Goal: Task Accomplishment & Management: Manage account settings

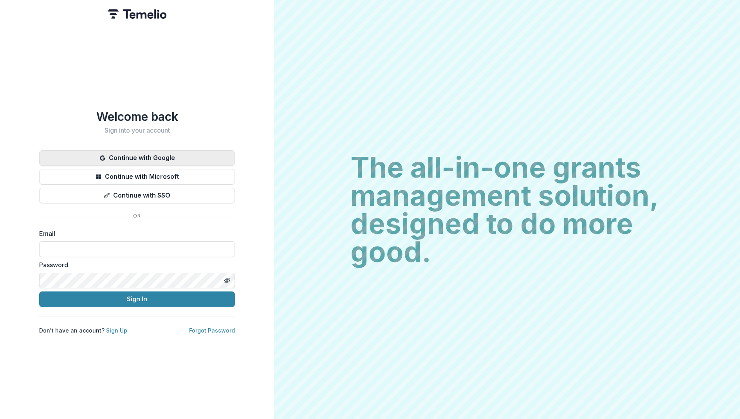
click at [118, 157] on button "Continue with Google" at bounding box center [137, 158] width 196 height 16
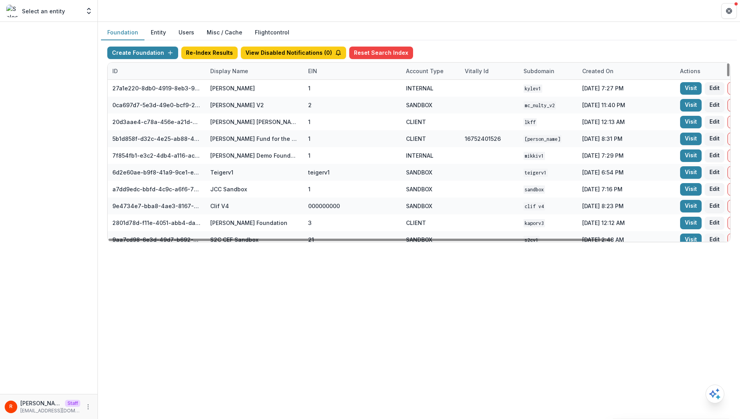
click at [243, 79] on div "Display Name" at bounding box center [254, 71] width 98 height 17
click at [243, 91] on input at bounding box center [254, 88] width 94 height 13
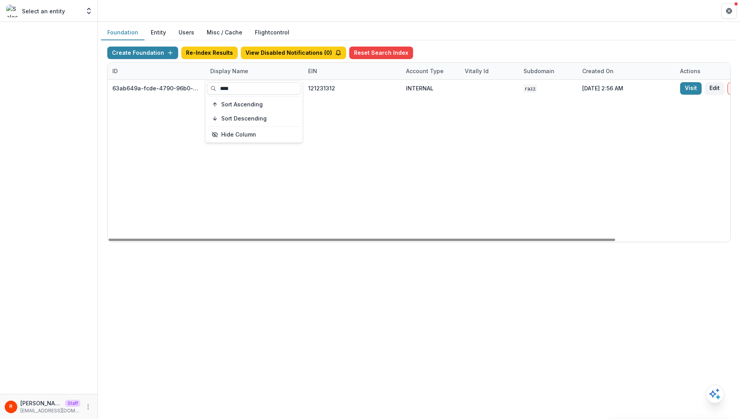
type input "****"
click at [415, 97] on div "63ab649a-fcde-4790-96b0-a13ca2ed4427 Bill.com Foundation 121231312 INTERNAL raz…" at bounding box center [489, 161] width 763 height 162
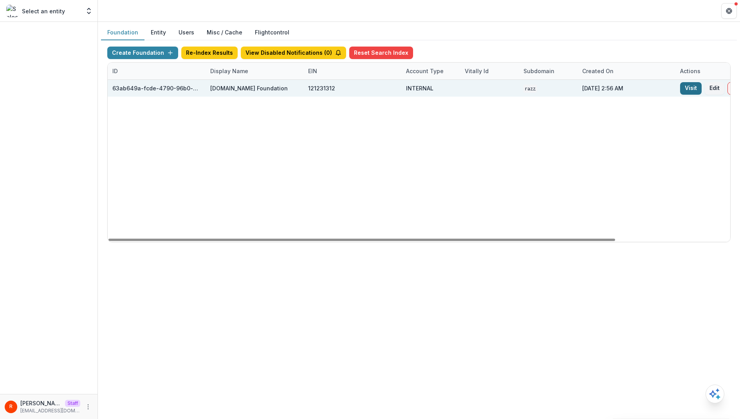
click at [696, 86] on link "Visit" at bounding box center [691, 88] width 22 height 13
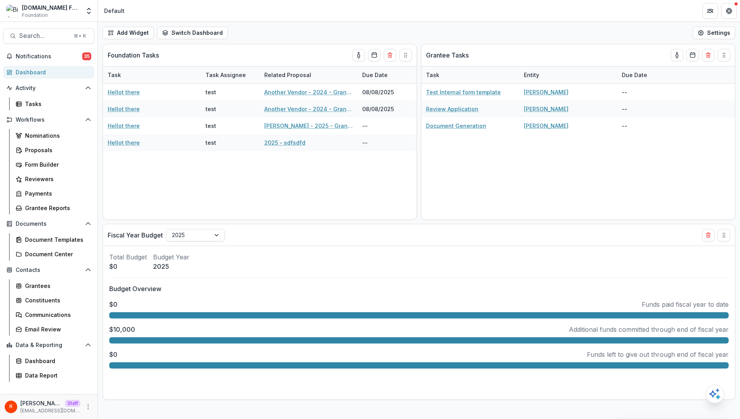
click at [83, 410] on div "R Raj Staff raj@trytemelio.com" at bounding box center [49, 406] width 88 height 15
click at [88, 407] on circle "More" at bounding box center [88, 407] width 0 height 0
click at [128, 393] on link "User Settings" at bounding box center [140, 390] width 84 height 13
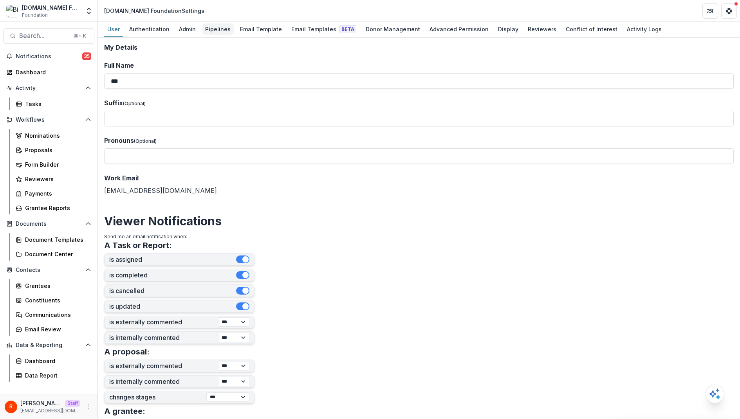
click at [215, 29] on div "Pipelines" at bounding box center [218, 28] width 32 height 11
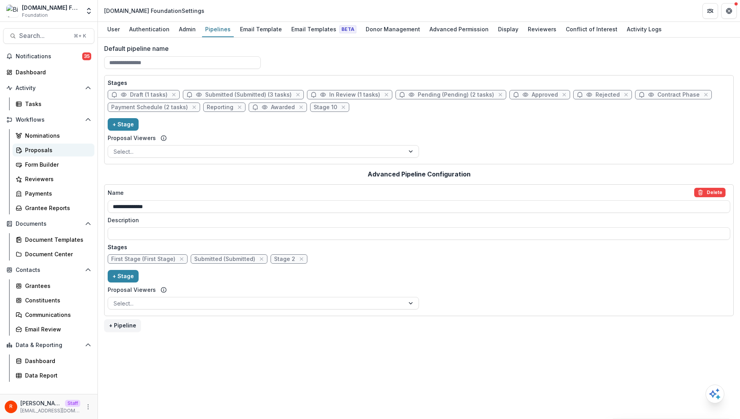
click at [61, 148] on div "Proposals" at bounding box center [56, 150] width 63 height 8
click at [209, 94] on span "Submitted (Submitted) (3 tasks)" at bounding box center [248, 95] width 86 height 7
select select "*********"
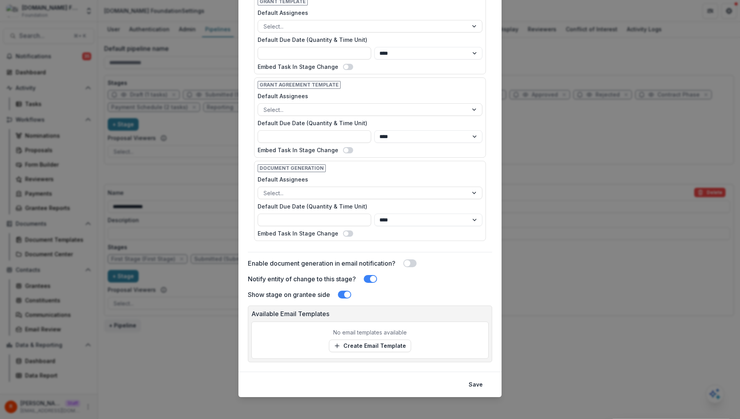
scroll to position [324, 0]
click at [360, 333] on p "No email templates available" at bounding box center [370, 333] width 74 height 8
click at [360, 340] on link "Create Email Template" at bounding box center [370, 346] width 82 height 13
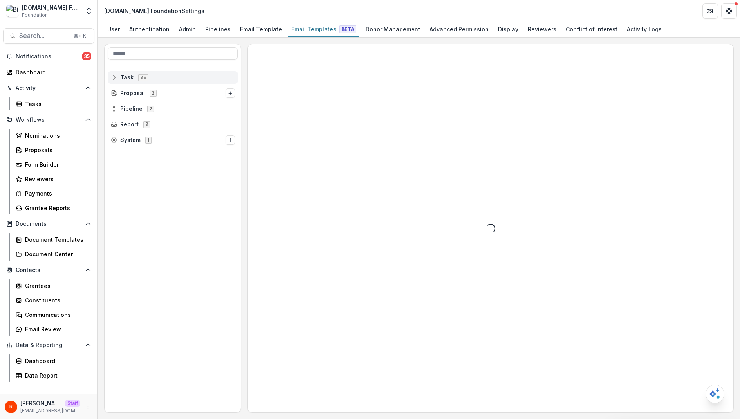
click at [187, 71] on div "Task 28" at bounding box center [173, 77] width 130 height 13
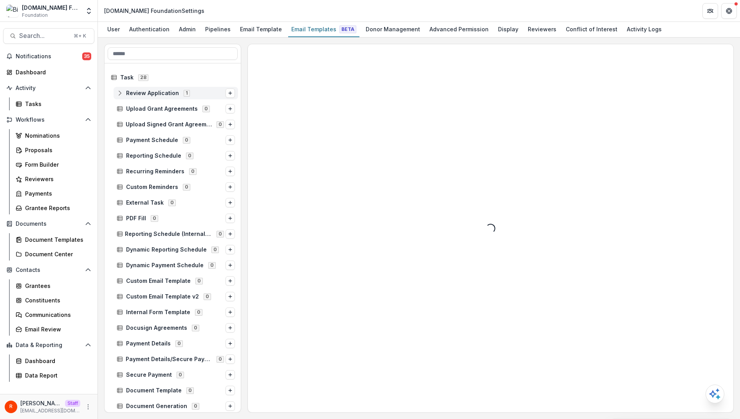
click at [167, 89] on div "Review Application 1" at bounding box center [176, 93] width 124 height 13
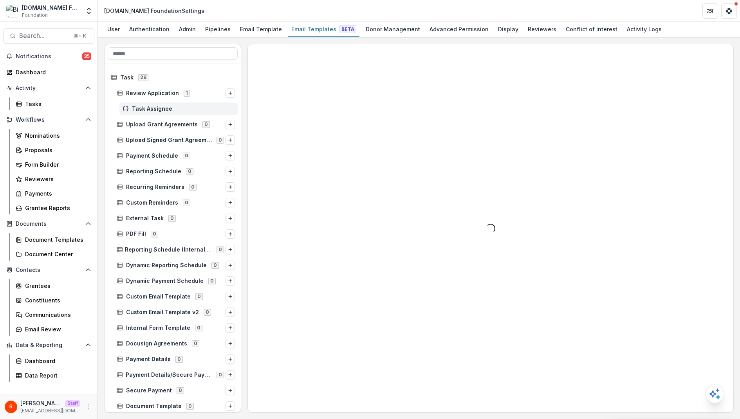
click at [164, 104] on div "Task Assignee" at bounding box center [178, 109] width 119 height 13
click at [157, 107] on span "Task Assignee" at bounding box center [183, 109] width 103 height 7
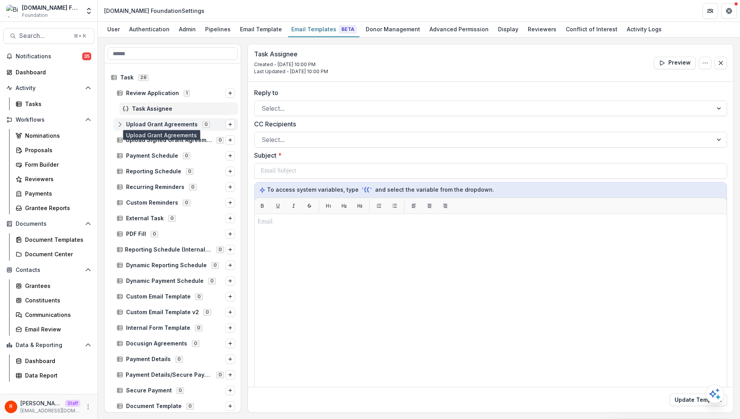
click at [182, 122] on span "Upload Grant Agreements" at bounding box center [162, 124] width 72 height 7
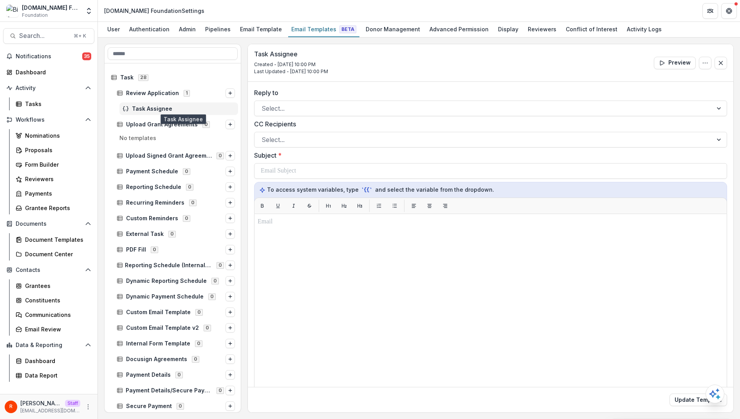
click at [173, 107] on span "Task Assignee" at bounding box center [183, 109] width 103 height 7
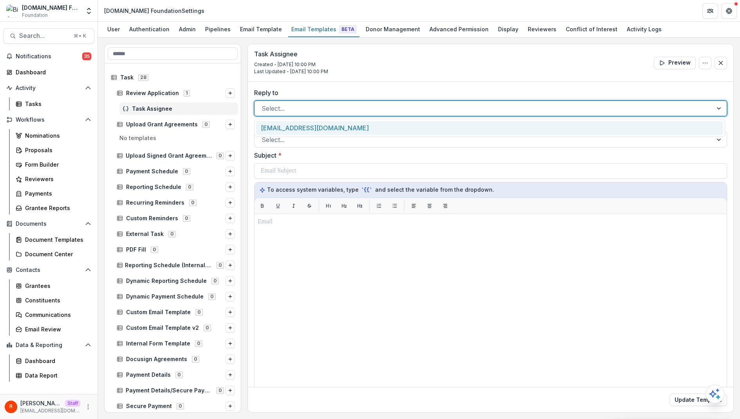
click at [322, 106] on div at bounding box center [483, 108] width 444 height 11
click at [315, 123] on div "[EMAIL_ADDRESS][DOMAIN_NAME]" at bounding box center [489, 128] width 467 height 14
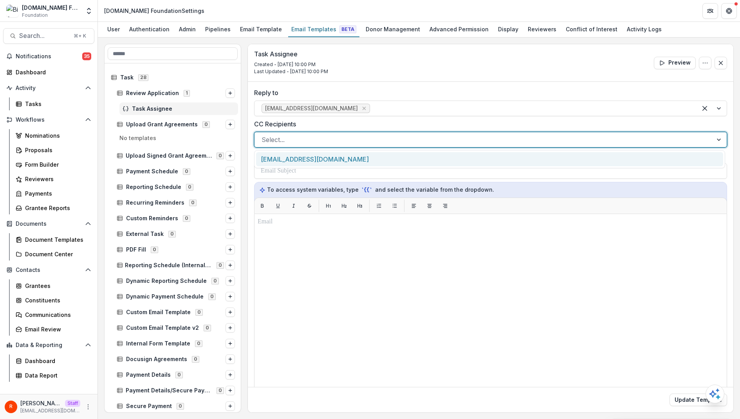
click at [310, 139] on div at bounding box center [483, 139] width 444 height 11
click at [311, 159] on div "[EMAIL_ADDRESS][DOMAIN_NAME]" at bounding box center [489, 159] width 467 height 14
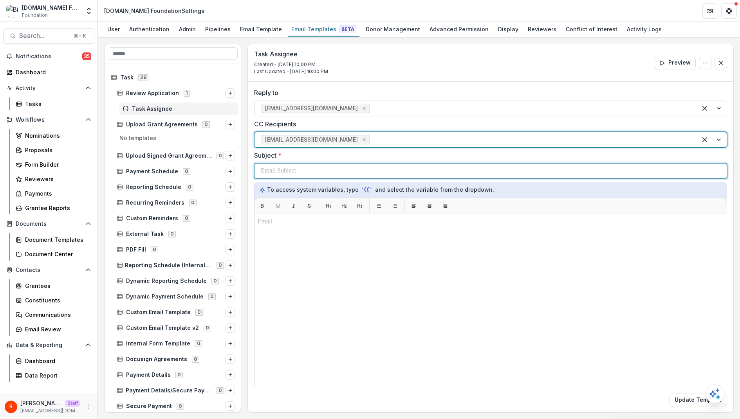
click at [309, 175] on div at bounding box center [490, 171] width 459 height 15
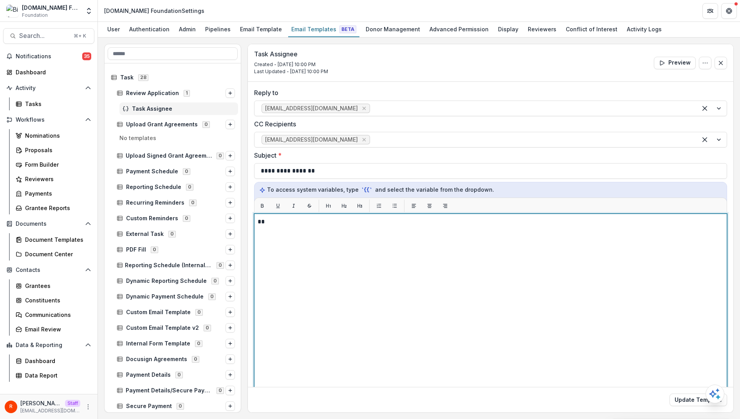
click at [337, 310] on div "**" at bounding box center [491, 311] width 466 height 189
click at [452, 328] on div "**********" at bounding box center [491, 311] width 466 height 189
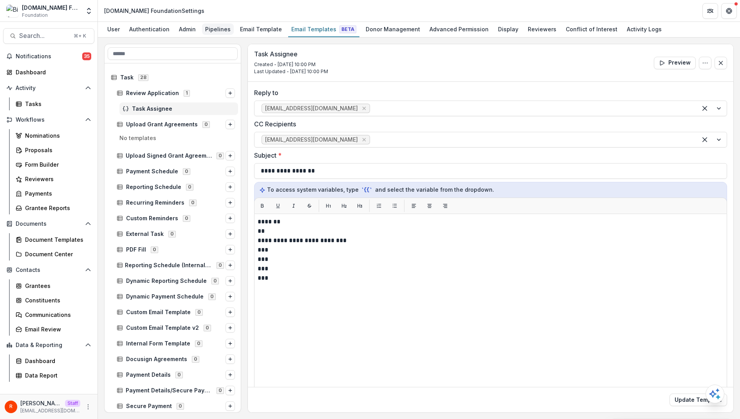
click at [216, 29] on div "Pipelines" at bounding box center [218, 28] width 32 height 11
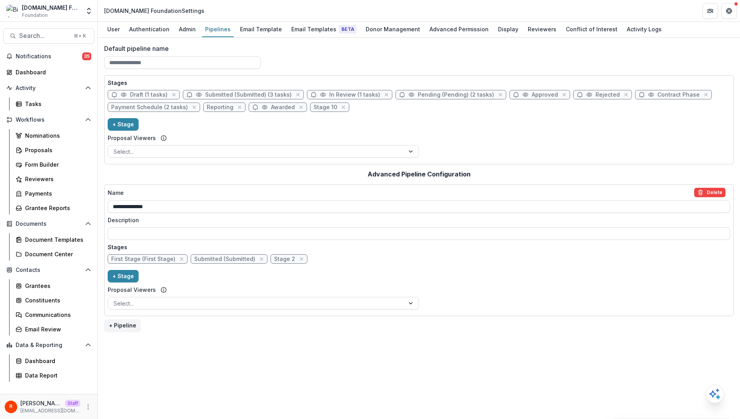
click at [223, 96] on span "Submitted (Submitted) (3 tasks)" at bounding box center [248, 95] width 86 height 7
select select "*********"
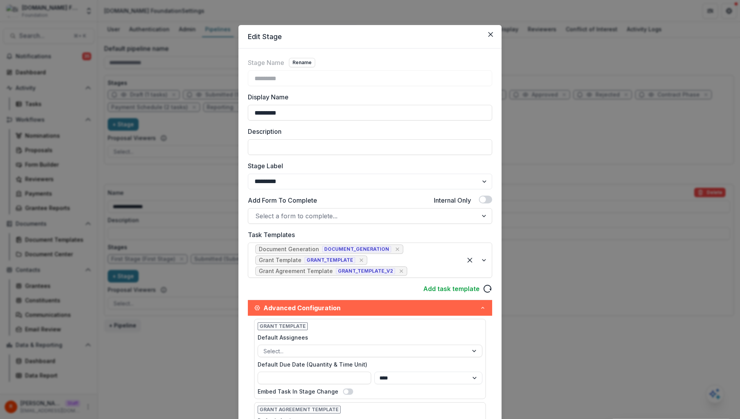
scroll to position [324, 0]
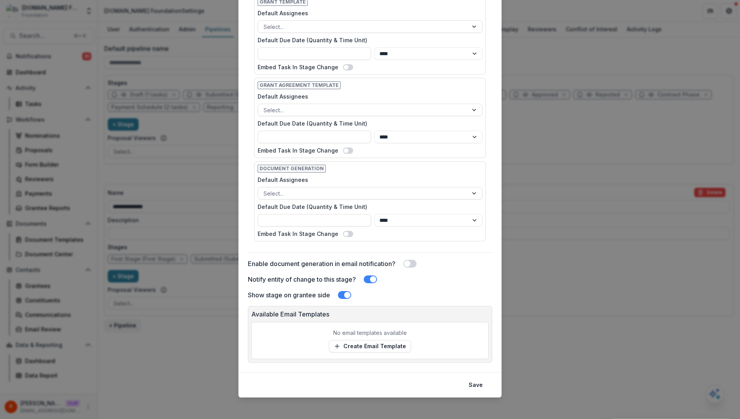
click at [358, 329] on p "No email templates available" at bounding box center [370, 333] width 74 height 8
click at [580, 275] on div "Edit Stage Stage Name Rename ********* Display Name ********* Description Stage…" at bounding box center [370, 209] width 740 height 419
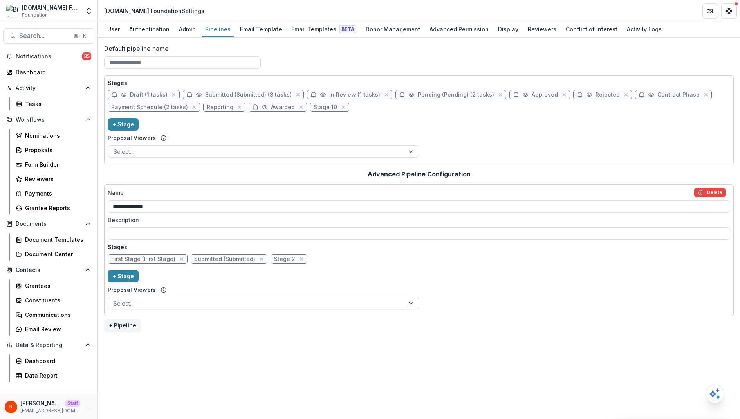
click at [345, 92] on span "In Review (1 tasks)" at bounding box center [354, 95] width 51 height 7
select select "******"
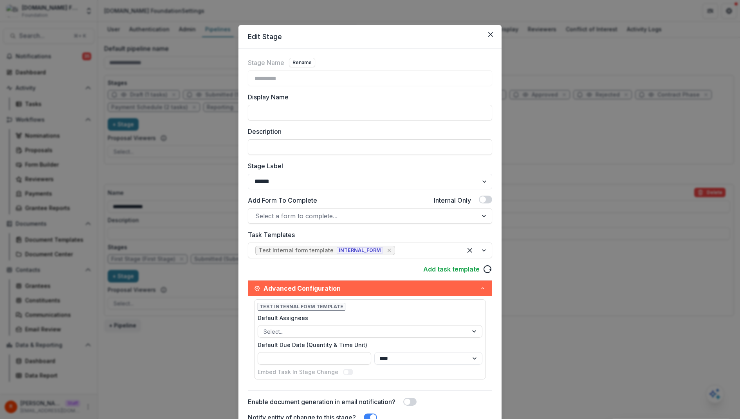
scroll to position [139, 0]
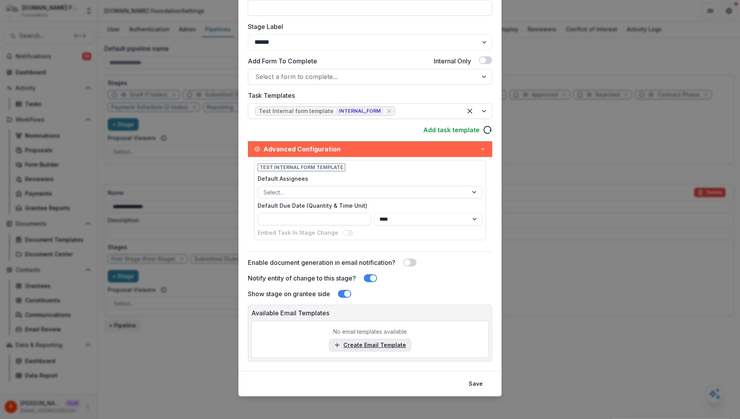
click at [356, 345] on link "Create Email Template" at bounding box center [370, 345] width 82 height 13
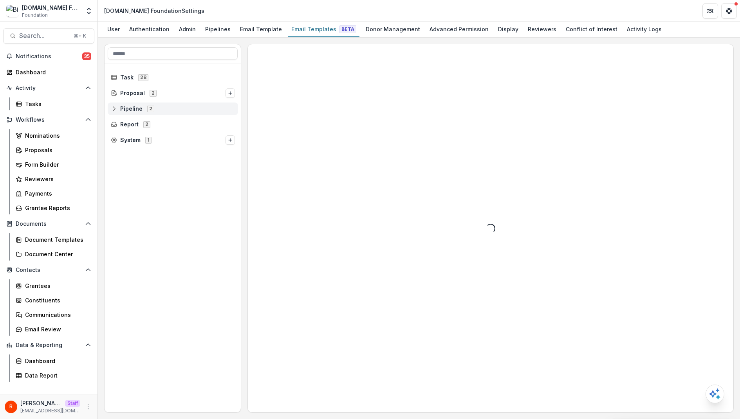
click at [113, 108] on icon at bounding box center [114, 109] width 6 height 6
click at [119, 139] on icon at bounding box center [120, 140] width 6 height 6
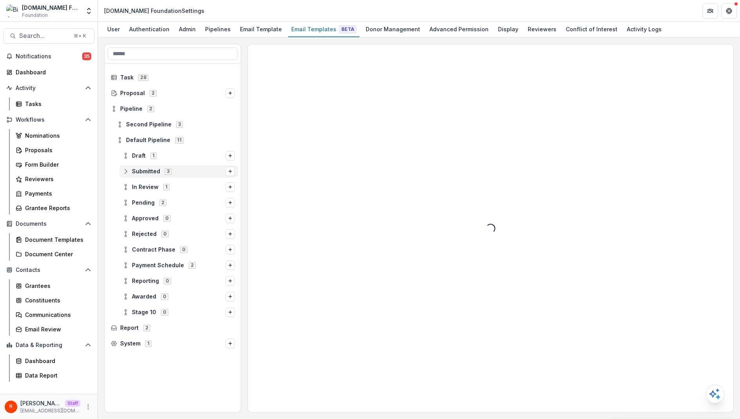
click at [200, 170] on span "Submitted 3" at bounding box center [174, 171] width 103 height 7
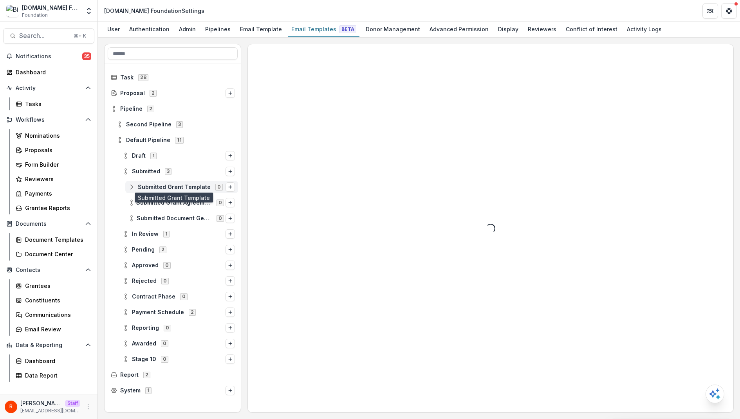
click at [172, 187] on span "Submitted Grant Template" at bounding box center [174, 187] width 73 height 7
click at [170, 198] on p "No templates" at bounding box center [173, 202] width 130 height 13
click at [229, 187] on icon "Options" at bounding box center [230, 187] width 5 height 5
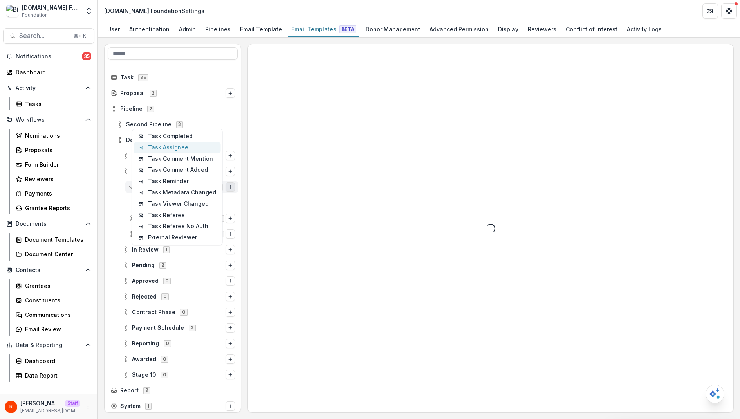
click at [180, 144] on button "Task Assignee" at bounding box center [177, 147] width 87 height 11
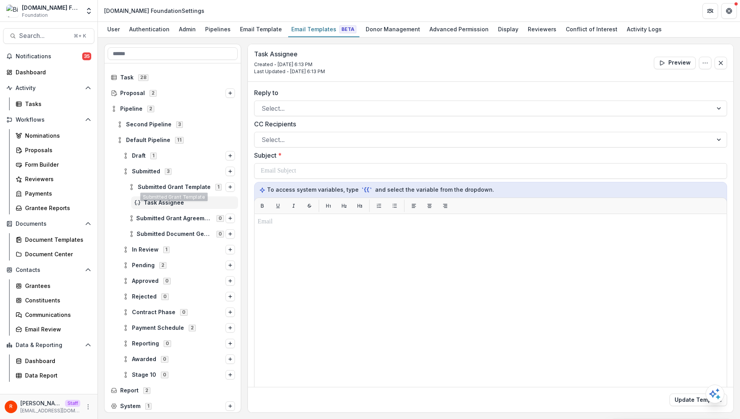
click at [164, 197] on div "Task Assignee" at bounding box center [184, 202] width 107 height 13
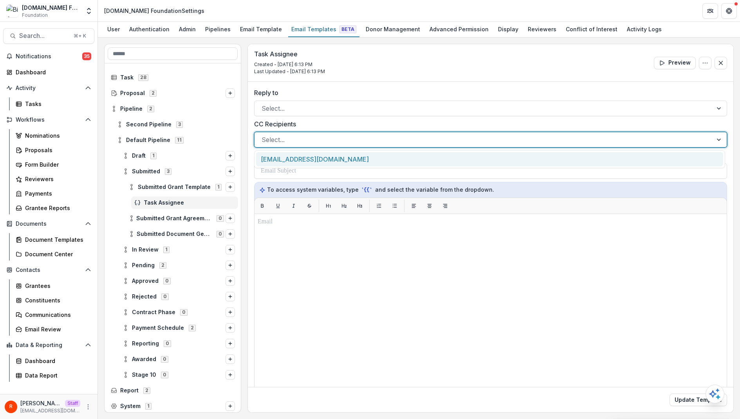
click at [319, 135] on div at bounding box center [483, 139] width 444 height 11
click at [315, 155] on div "[EMAIL_ADDRESS][DOMAIN_NAME]" at bounding box center [489, 159] width 467 height 14
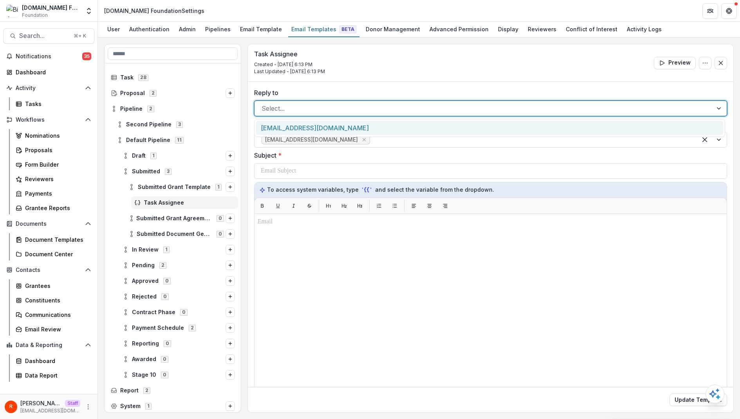
click at [317, 112] on div at bounding box center [483, 108] width 444 height 11
click at [317, 129] on div "[EMAIL_ADDRESS][DOMAIN_NAME]" at bounding box center [489, 128] width 467 height 14
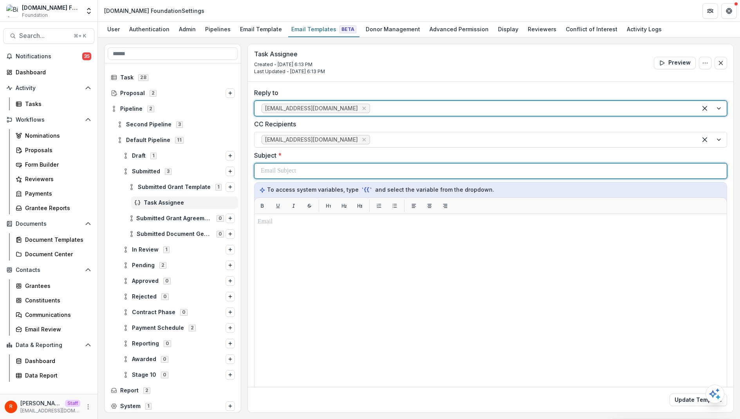
click at [309, 169] on div at bounding box center [490, 171] width 459 height 15
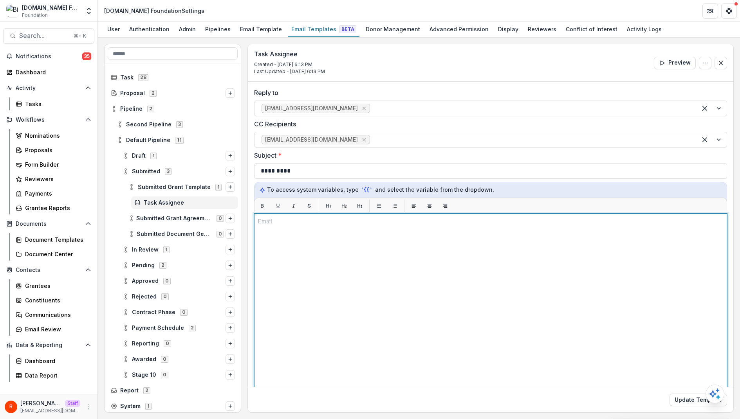
click at [328, 295] on div at bounding box center [491, 311] width 466 height 189
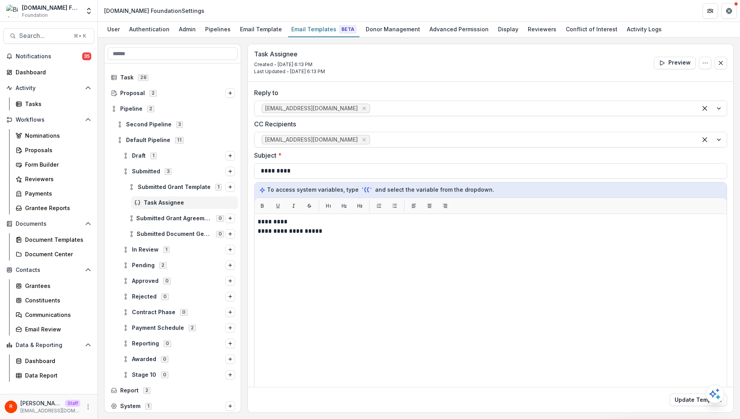
click at [605, 160] on div "Subject * *********" at bounding box center [490, 165] width 473 height 28
click at [216, 27] on div "Pipelines" at bounding box center [218, 28] width 32 height 11
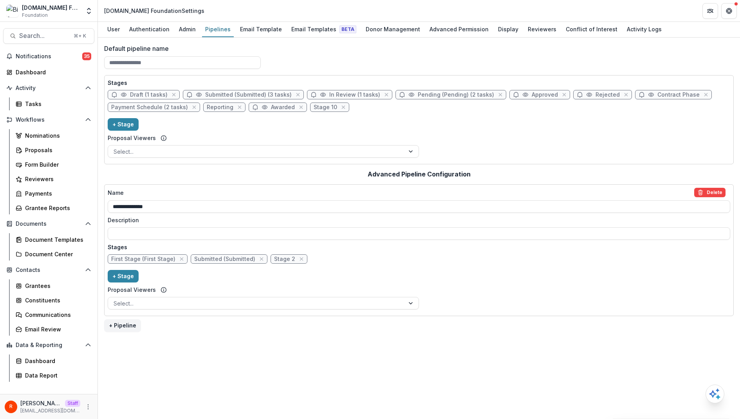
click at [265, 90] on span "Submitted (Submitted) (3 tasks)" at bounding box center [243, 94] width 121 height 9
click at [245, 93] on span "Submitted (Submitted) (3 tasks)" at bounding box center [248, 95] width 86 height 7
select select "*********"
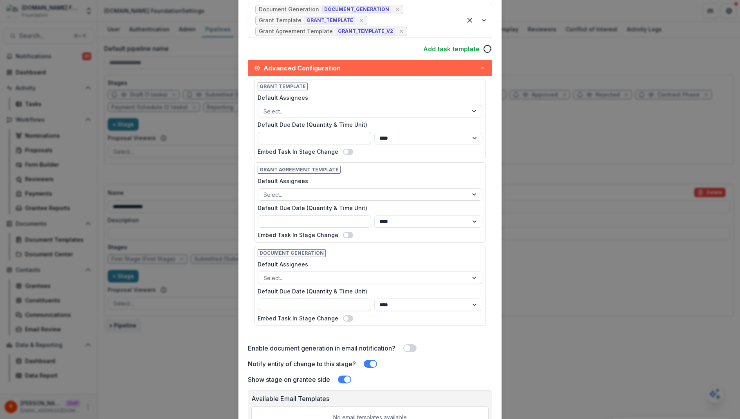
scroll to position [324, 0]
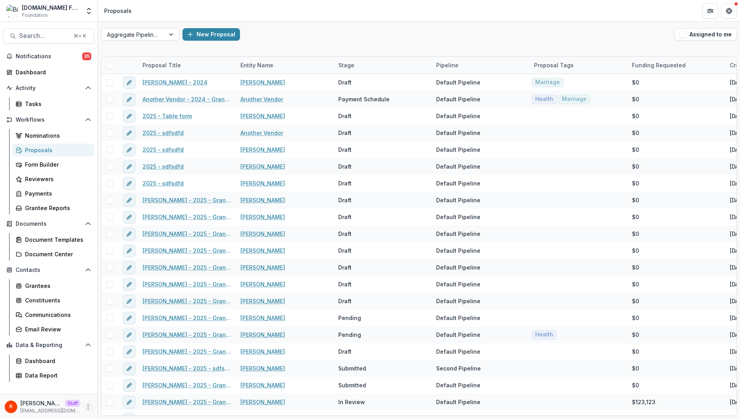
click at [85, 405] on icon "More" at bounding box center [88, 407] width 6 height 6
click at [130, 389] on link "User Settings" at bounding box center [140, 390] width 84 height 13
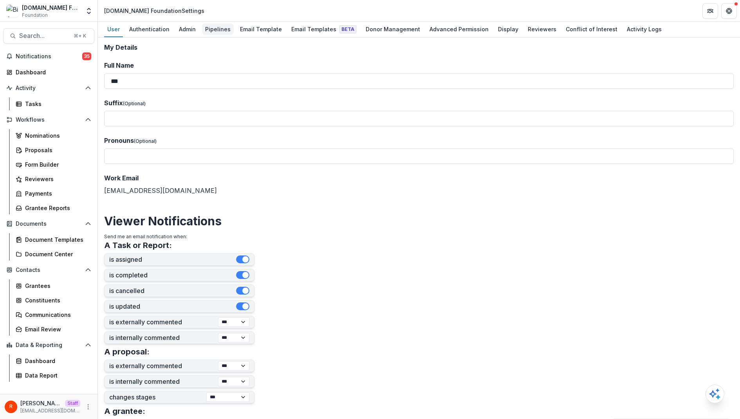
click at [205, 31] on div "Pipelines" at bounding box center [218, 28] width 32 height 11
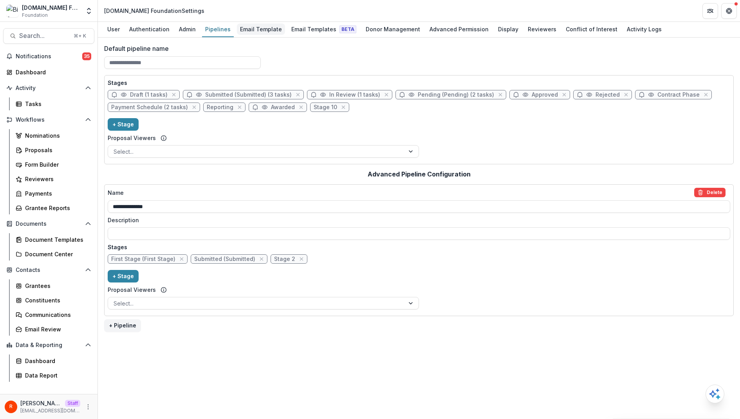
click at [263, 26] on div "Email Template" at bounding box center [261, 28] width 48 height 11
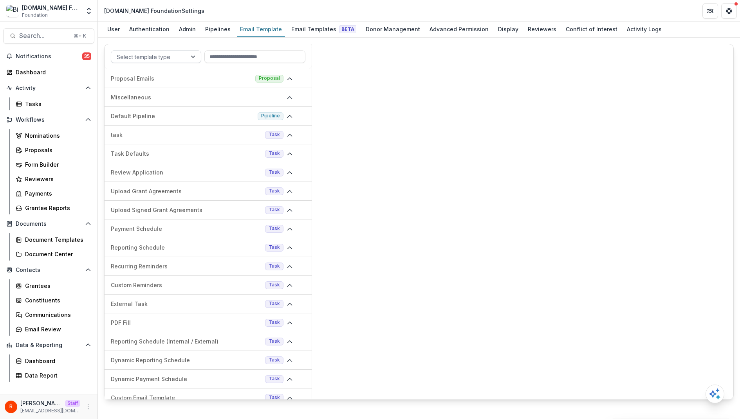
click at [175, 54] on div at bounding box center [149, 57] width 65 height 10
click at [196, 31] on div "User Authentication Admin Pipelines Email Template Email Templates Beta Donor M…" at bounding box center [419, 30] width 642 height 16
click at [213, 31] on div "Pipelines" at bounding box center [218, 28] width 32 height 11
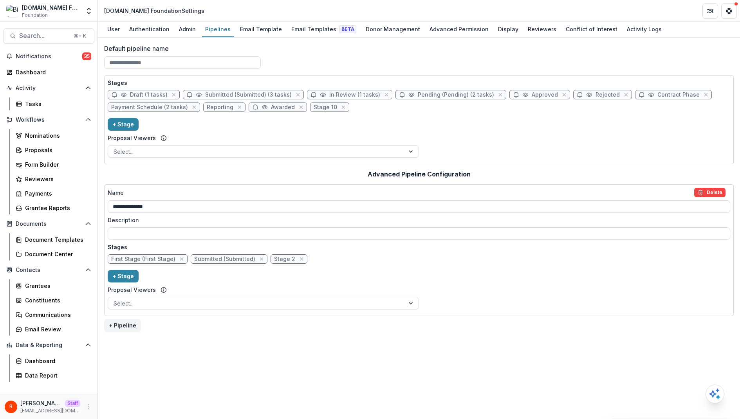
click at [216, 97] on span "Submitted (Submitted) (3 tasks)" at bounding box center [248, 95] width 86 height 7
select select "*********"
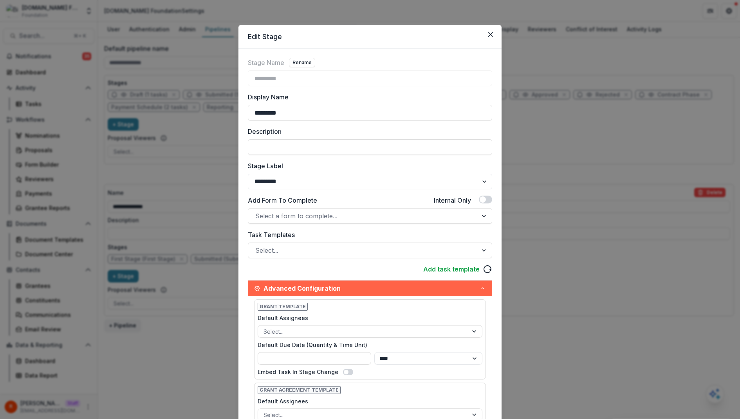
scroll to position [324, 0]
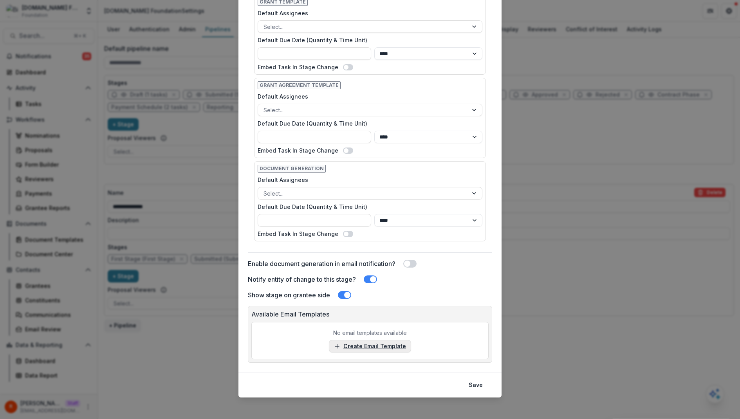
click at [362, 346] on link "Create Email Template" at bounding box center [370, 346] width 82 height 13
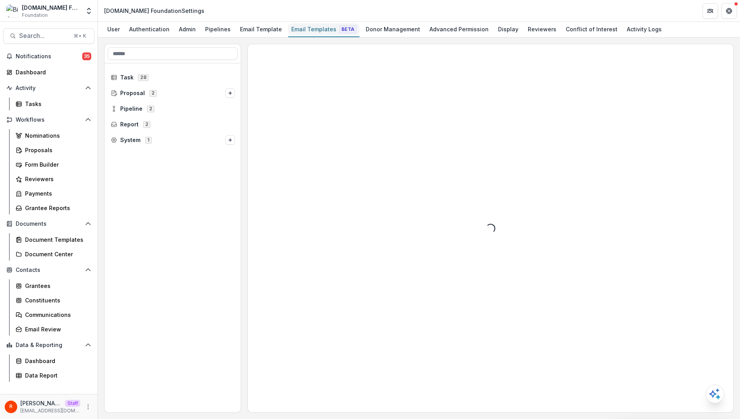
click at [316, 27] on div "Email Templates Beta" at bounding box center [323, 28] width 71 height 11
click at [261, 29] on div "Email Template" at bounding box center [261, 28] width 48 height 11
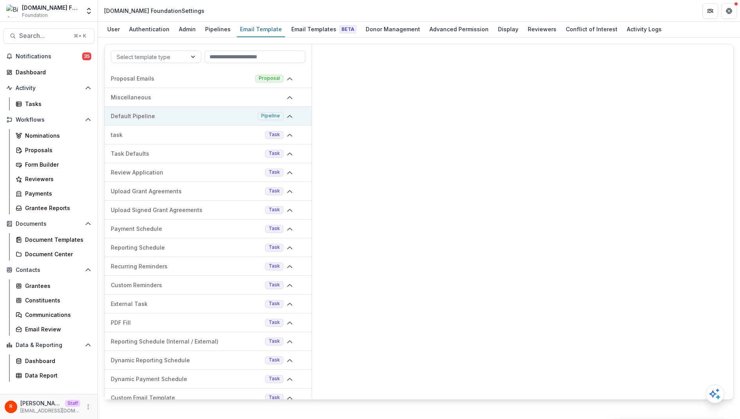
click at [162, 115] on p "Default Pipeline" at bounding box center [183, 116] width 144 height 8
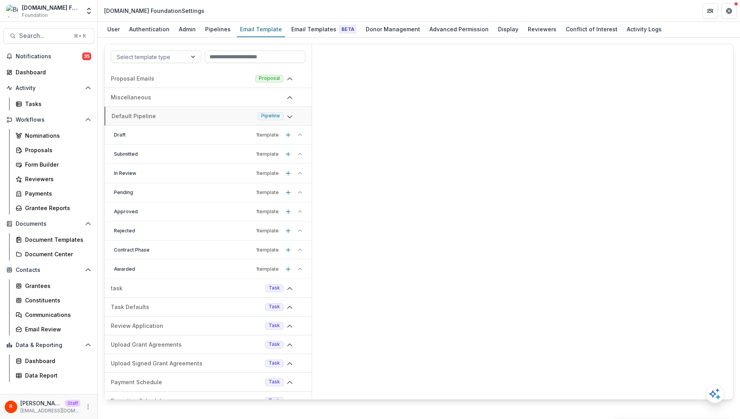
click at [160, 151] on p "Submitted" at bounding box center [183, 154] width 139 height 7
click at [173, 173] on p "Stage change message - Submitted" at bounding box center [166, 173] width 99 height 8
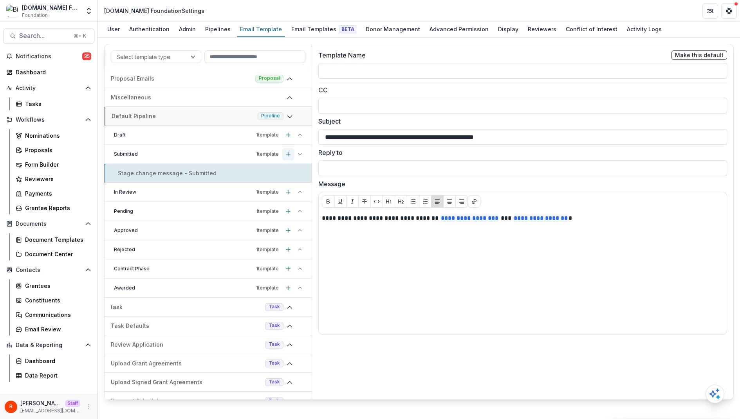
click at [287, 153] on icon "Add template" at bounding box center [288, 154] width 6 height 6
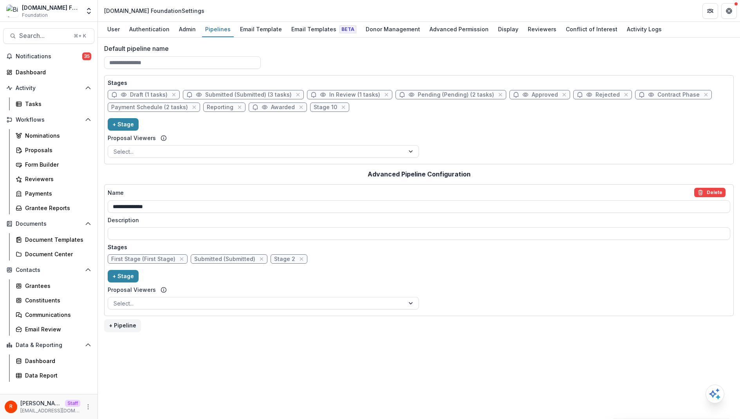
click at [244, 93] on span "Submitted (Submitted) (3 tasks)" at bounding box center [248, 95] width 86 height 7
select select "*********"
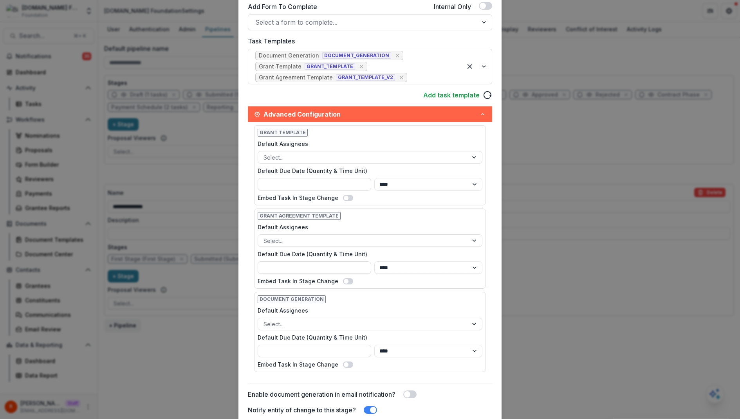
scroll to position [324, 0]
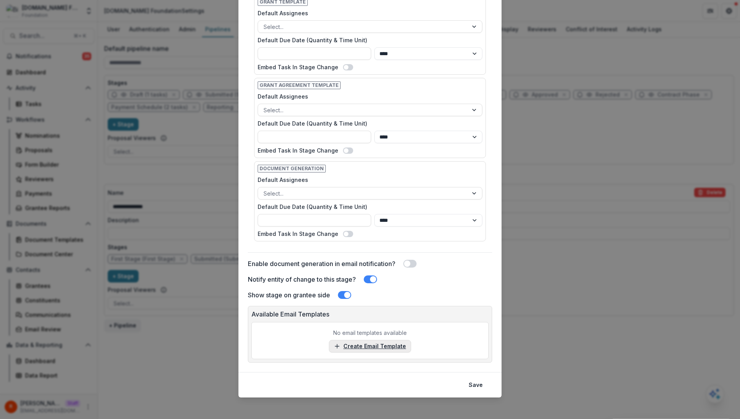
click at [365, 342] on link "Create Email Template" at bounding box center [370, 346] width 82 height 13
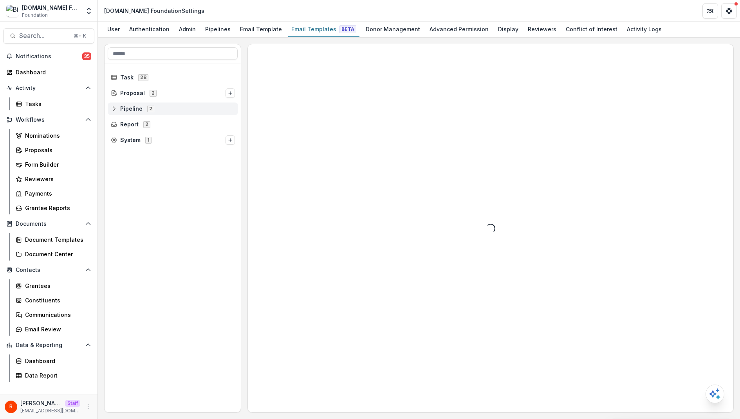
click at [112, 109] on icon at bounding box center [114, 109] width 6 height 6
click at [117, 144] on div "Default Pipeline 11" at bounding box center [176, 140] width 124 height 13
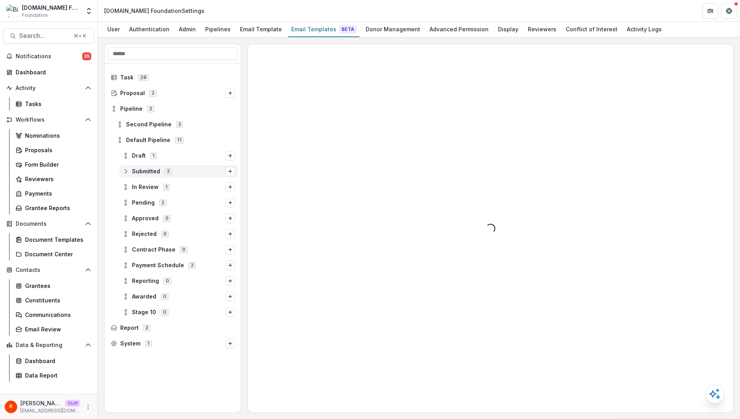
click at [121, 171] on div "Submitted 3" at bounding box center [178, 171] width 119 height 13
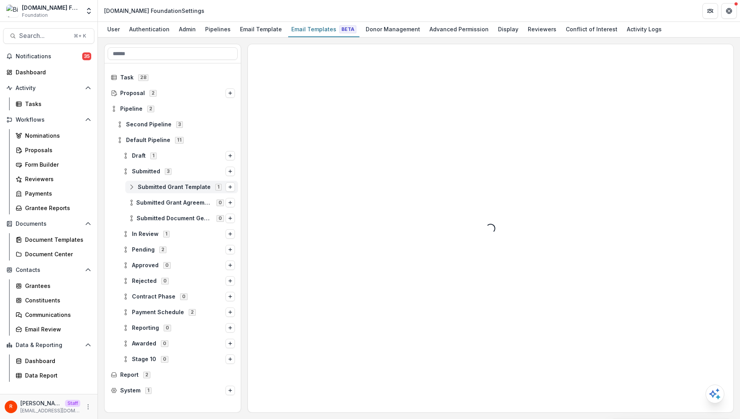
click at [127, 183] on div "Submitted Grant Template 1" at bounding box center [181, 187] width 113 height 13
click at [140, 212] on div "Submitted Grant Agreement Template 0" at bounding box center [181, 218] width 113 height 13
click at [151, 202] on span "Task Assignee" at bounding box center [189, 203] width 91 height 7
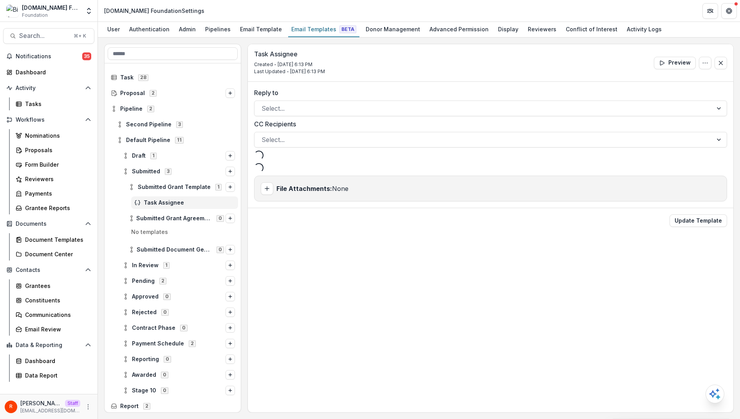
click at [160, 230] on p "No templates" at bounding box center [173, 234] width 130 height 13
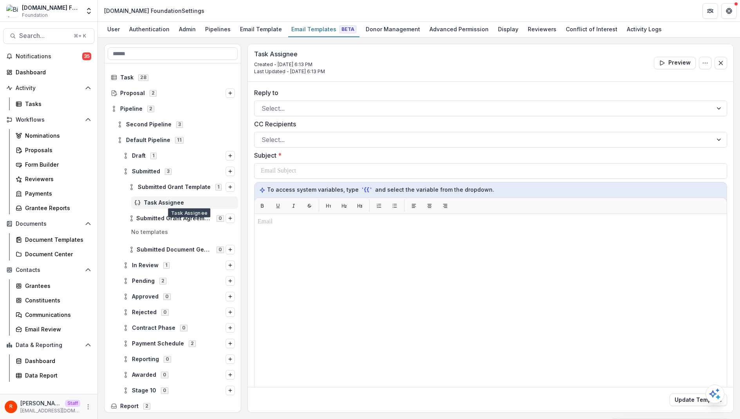
click at [172, 202] on span "Task Assignee" at bounding box center [189, 203] width 91 height 7
click at [193, 200] on span "Task Assignee" at bounding box center [189, 203] width 91 height 7
click at [283, 139] on div at bounding box center [483, 139] width 444 height 11
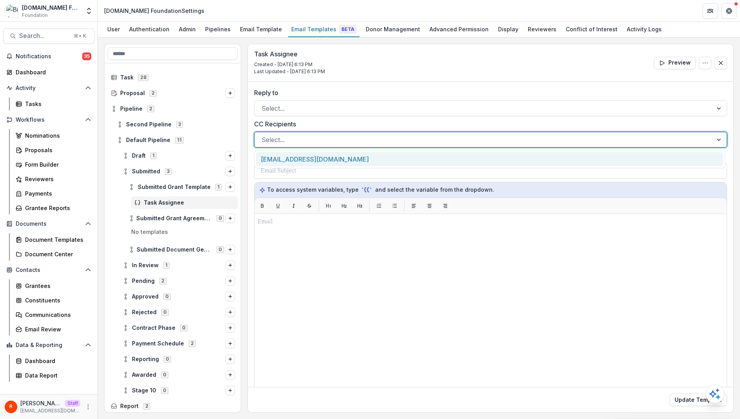
click at [285, 157] on div "raj+1@trytemelio.com" at bounding box center [489, 159] width 467 height 14
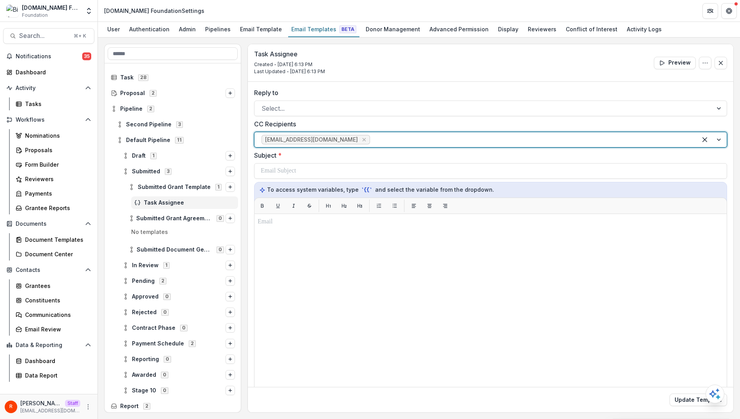
click at [285, 95] on label "Reply to" at bounding box center [488, 92] width 468 height 9
click at [263, 104] on input "Reply to" at bounding box center [262, 108] width 2 height 9
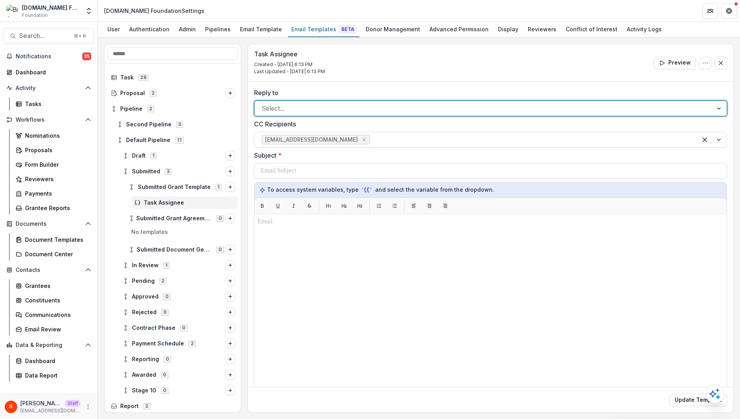
click at [285, 101] on div "Select..." at bounding box center [490, 109] width 473 height 16
click at [286, 125] on div "raj+1@trytemelio.com" at bounding box center [489, 128] width 467 height 14
click at [315, 180] on div "Reply to option raj+1@trytemelio.com, selected. raj+1@trytemelio.com CC Recipie…" at bounding box center [490, 263] width 473 height 350
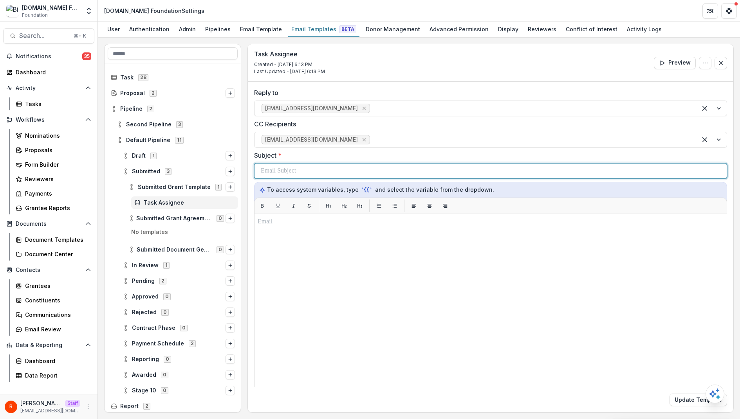
click at [315, 175] on div at bounding box center [490, 171] width 459 height 15
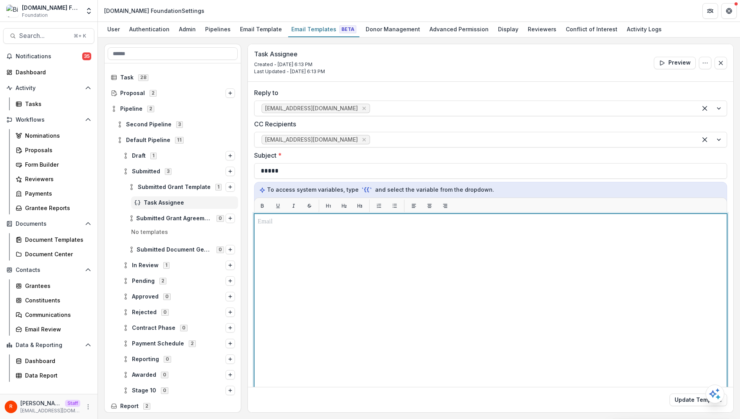
click at [326, 230] on div at bounding box center [491, 311] width 466 height 189
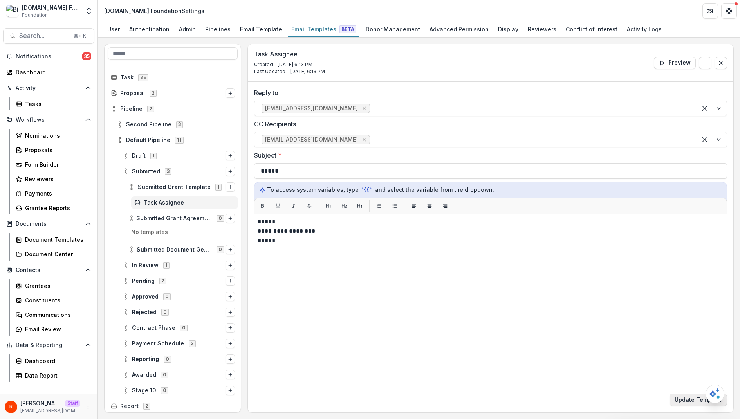
click at [685, 397] on button "Update Template" at bounding box center [698, 400] width 58 height 13
click at [222, 27] on div "Pipelines" at bounding box center [218, 28] width 32 height 11
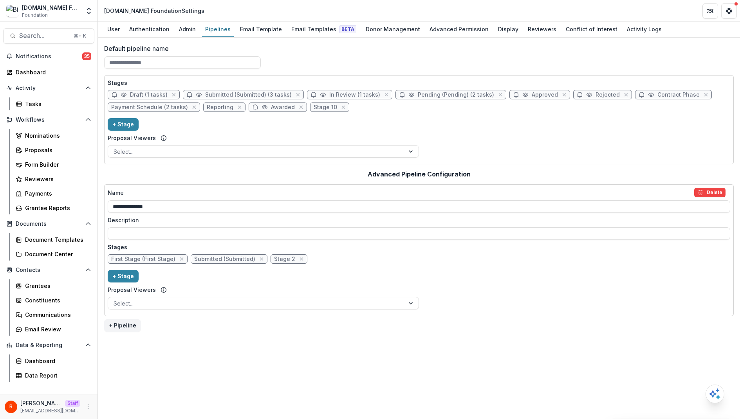
click at [238, 92] on span "Submitted (Submitted) (3 tasks)" at bounding box center [248, 95] width 86 height 7
select select "*********"
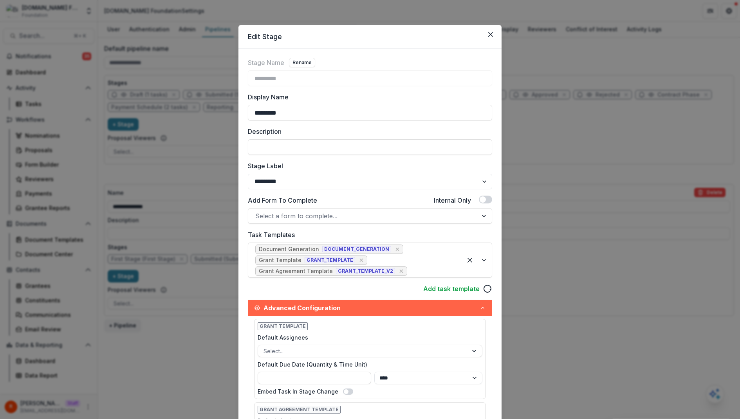
scroll to position [324, 0]
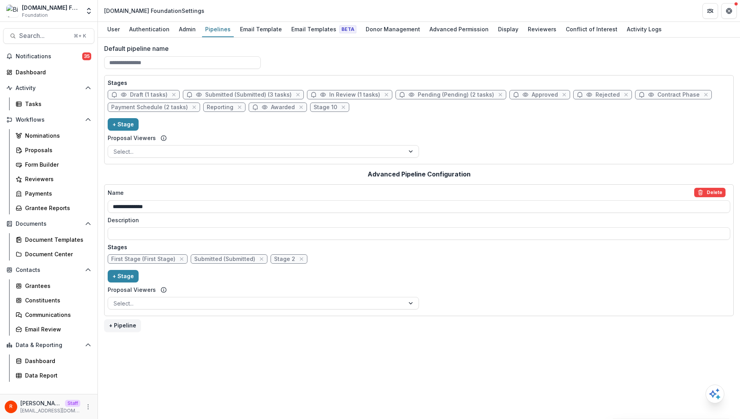
click at [269, 98] on span "Submitted (Submitted) (3 tasks)" at bounding box center [243, 94] width 121 height 9
click at [265, 94] on span "Submitted (Submitted) (3 tasks)" at bounding box center [248, 95] width 86 height 7
select select "*********"
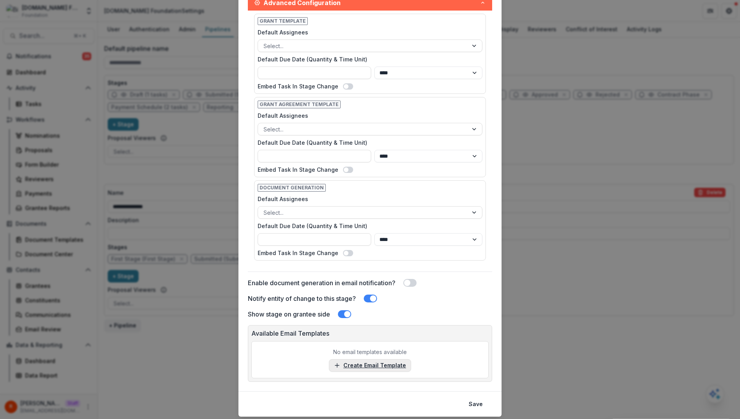
scroll to position [324, 0]
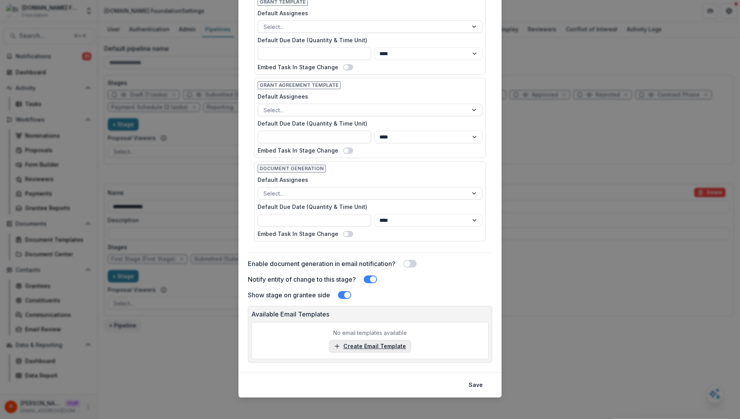
click at [362, 344] on link "Create Email Template" at bounding box center [370, 346] width 82 height 13
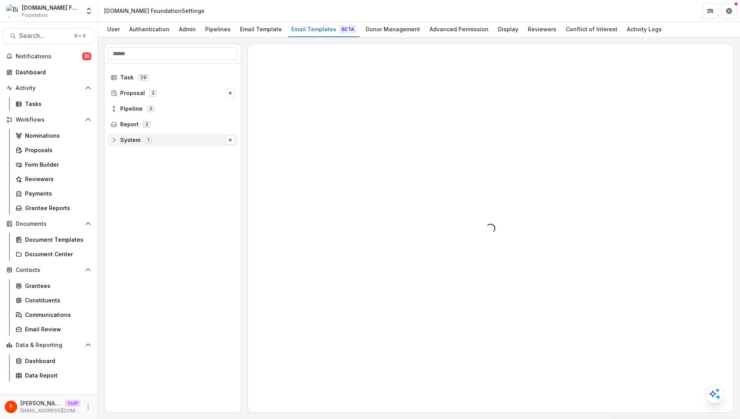
click at [115, 138] on icon at bounding box center [114, 140] width 5 height 5
click at [114, 115] on div "Pipeline 2" at bounding box center [173, 109] width 137 height 16
click at [114, 109] on icon at bounding box center [114, 109] width 6 height 6
click at [117, 137] on icon at bounding box center [120, 140] width 6 height 6
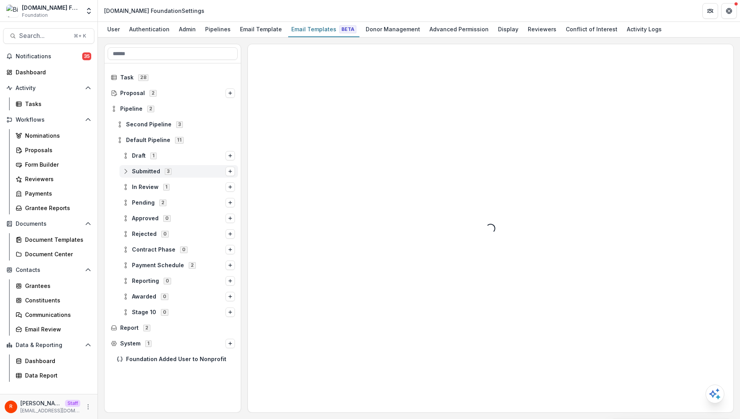
click at [123, 169] on icon at bounding box center [126, 171] width 6 height 6
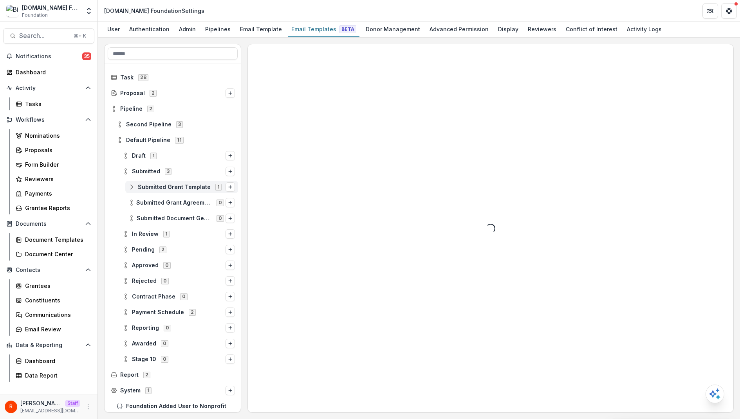
click at [132, 187] on icon at bounding box center [131, 187] width 6 height 6
click at [146, 201] on span "Task Assignee" at bounding box center [189, 203] width 91 height 7
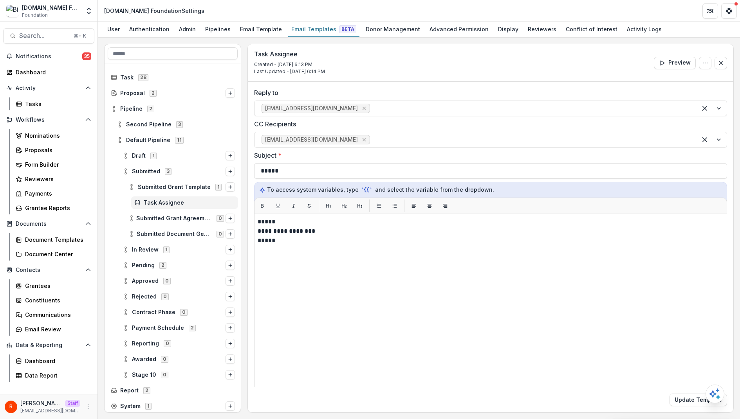
click at [164, 201] on span "Task Assignee" at bounding box center [189, 203] width 91 height 7
click at [705, 60] on icon "Options" at bounding box center [705, 63] width 6 height 6
click at [492, 63] on div "Task Assignee Created - [DATE] 6:13 PM Last Updated - [DATE] 6:14 PM Preview Ed…" at bounding box center [490, 63] width 485 height 38
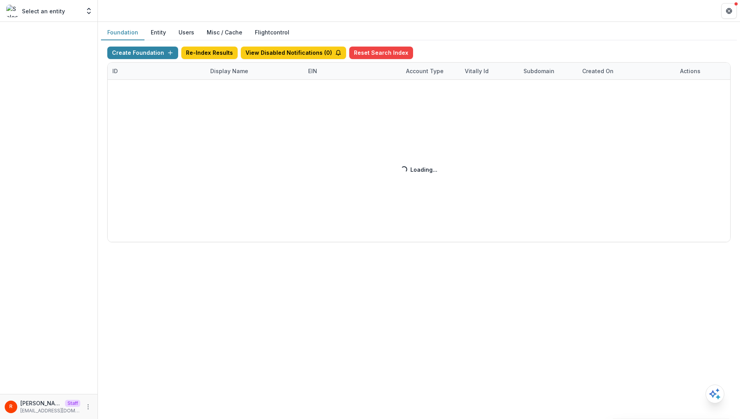
click at [213, 76] on div "Create Foundation Re-Index Results View Disabled Notifications ( 0 ) Reset Sear…" at bounding box center [418, 145] width 623 height 196
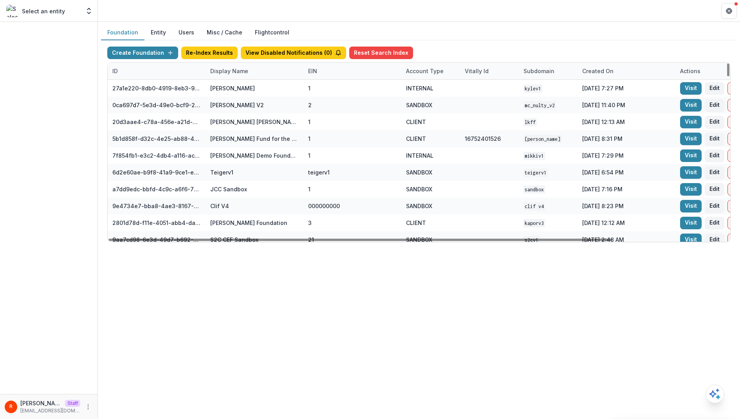
click at [247, 74] on div "Display Name" at bounding box center [228, 71] width 47 height 8
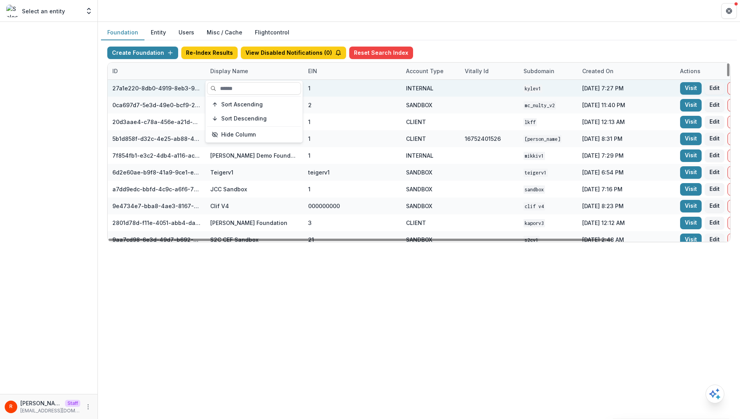
click at [247, 84] on input at bounding box center [254, 88] width 94 height 13
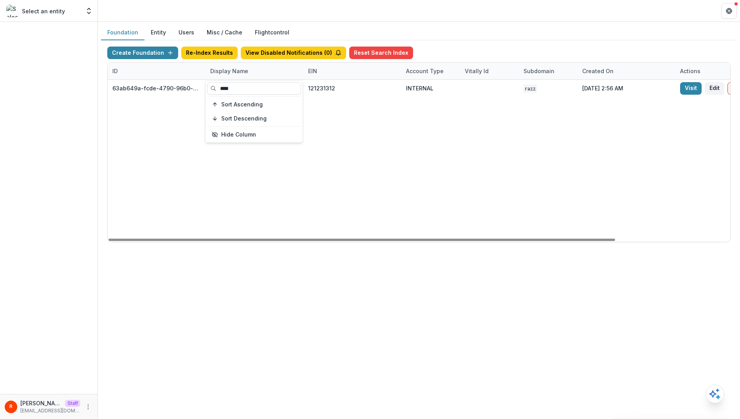
scroll to position [0, 140]
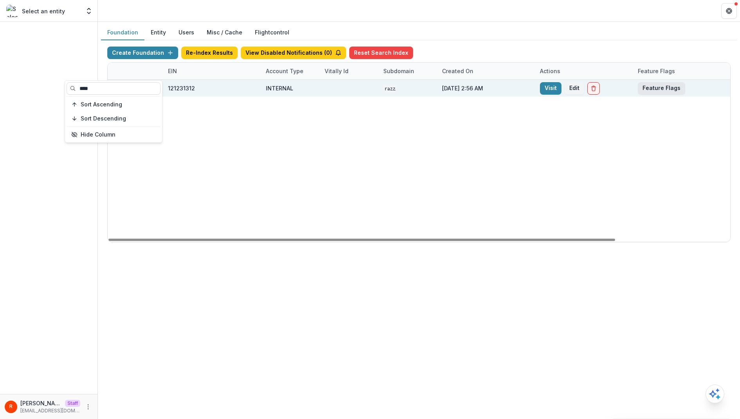
type input "****"
click at [666, 83] on button "Feature Flags" at bounding box center [661, 88] width 47 height 13
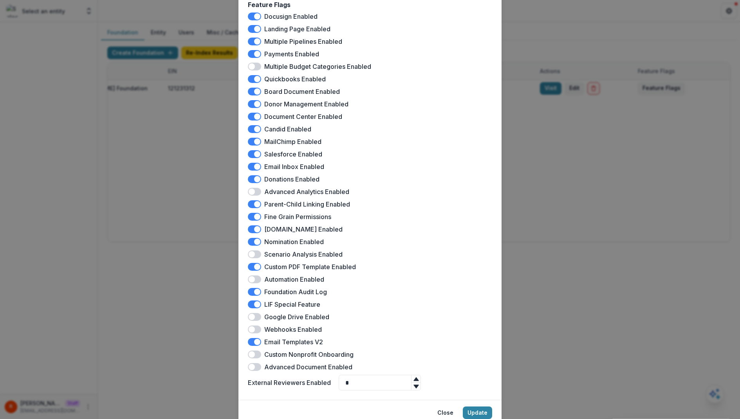
scroll to position [87, 0]
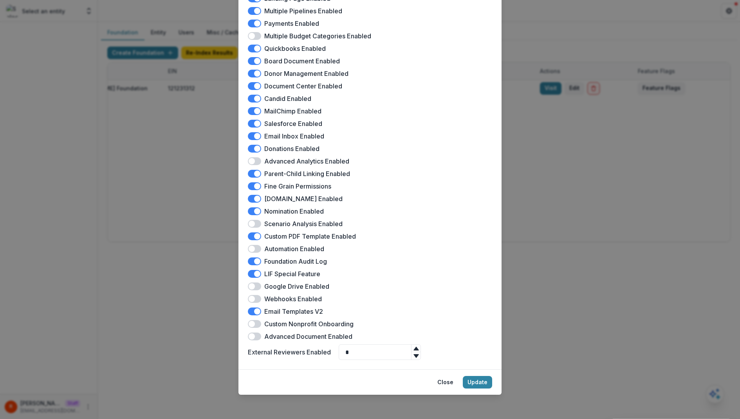
click at [254, 312] on span at bounding box center [257, 311] width 6 height 6
click at [254, 312] on span at bounding box center [254, 312] width 13 height 8
click at [256, 339] on span at bounding box center [254, 337] width 13 height 8
click at [488, 378] on button "Update" at bounding box center [477, 382] width 29 height 13
click at [476, 381] on button "Update" at bounding box center [477, 382] width 29 height 13
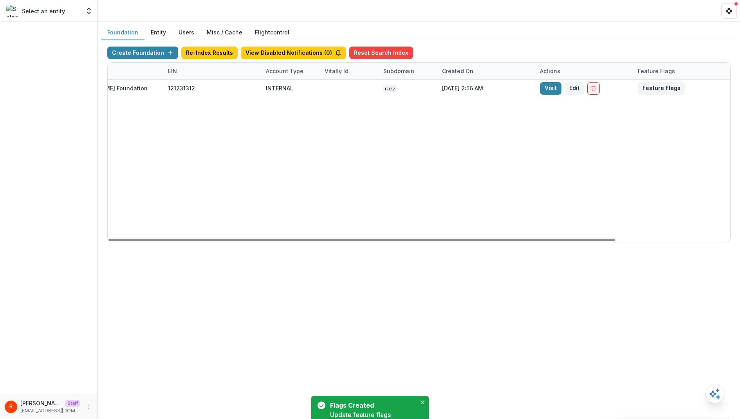
click at [544, 164] on div "63ab649a-fcde-4790-96b0-a13ca2ed4427 Bill.com Foundation 121231312 INTERNAL raz…" at bounding box center [349, 161] width 763 height 162
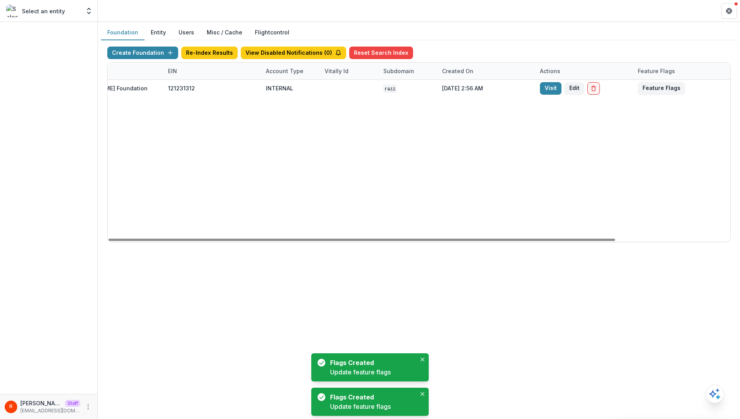
scroll to position [0, 0]
